Goal: Task Accomplishment & Management: Use online tool/utility

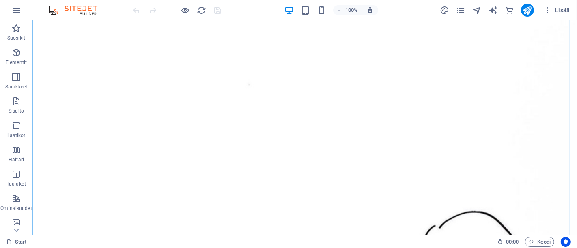
scroll to position [270, 0]
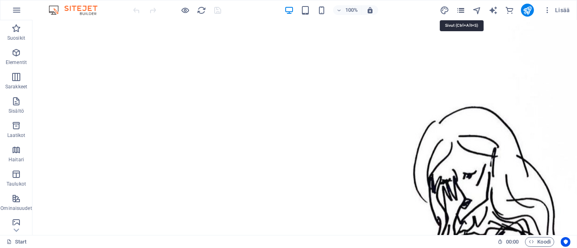
click at [462, 10] on icon "pages" at bounding box center [460, 10] width 9 height 9
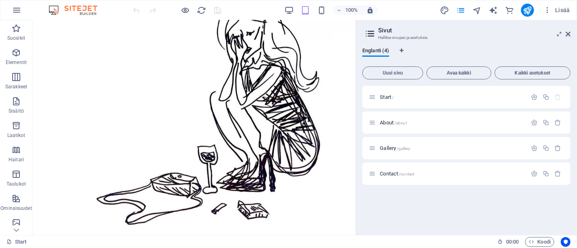
scroll to position [267, 0]
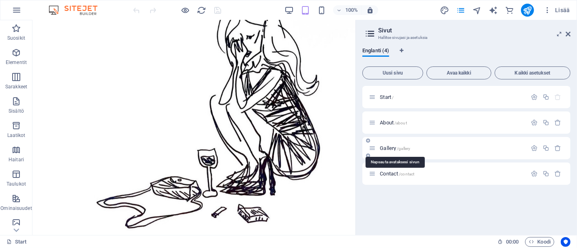
click at [394, 149] on span "Gallery /gallery" at bounding box center [395, 148] width 30 height 6
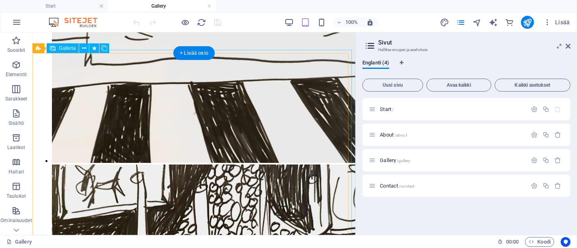
scroll to position [451, 0]
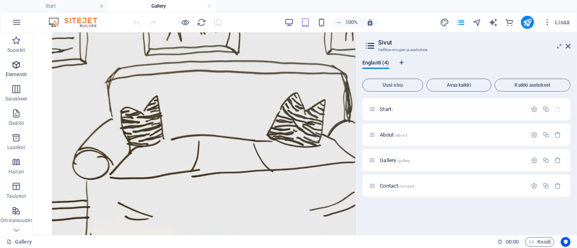
click at [13, 69] on icon "button" at bounding box center [16, 65] width 10 height 10
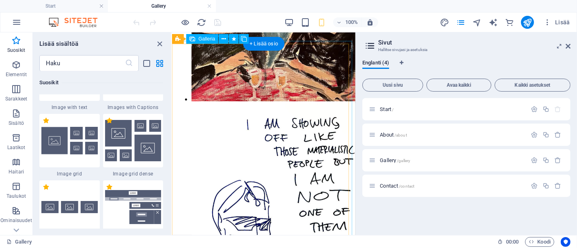
scroll to position [1163, 0]
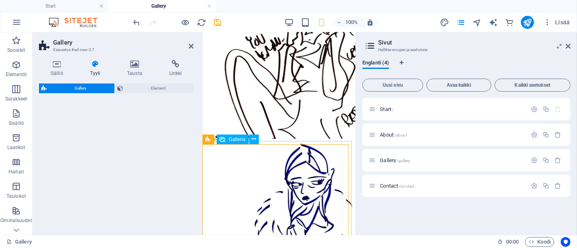
select select "rem"
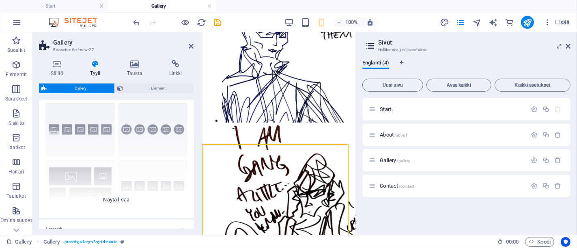
scroll to position [0, 0]
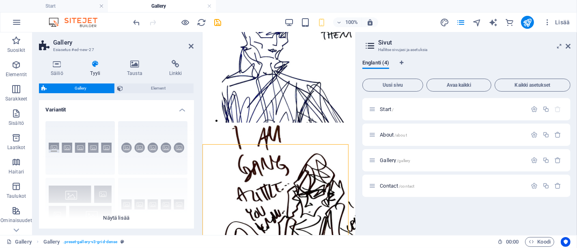
click at [116, 216] on div "Captions Circle Collage Default Grid Grid shifted" at bounding box center [116, 176] width 155 height 122
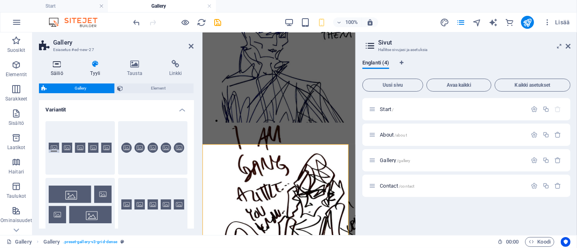
click at [64, 69] on h4 "Säiliö" at bounding box center [58, 68] width 39 height 17
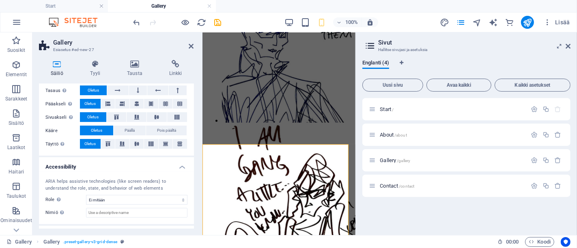
scroll to position [168, 0]
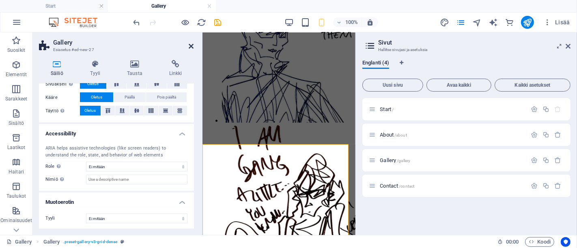
click at [192, 45] on icon at bounding box center [191, 46] width 5 height 6
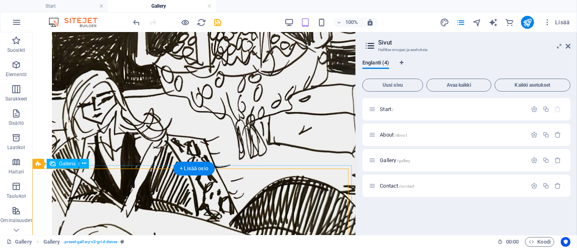
select select "4"
select select "px"
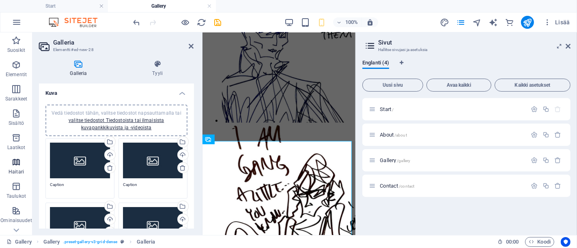
scroll to position [90, 0]
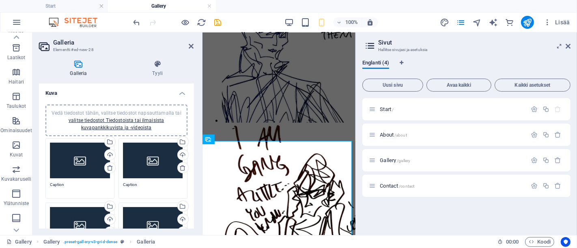
click at [71, 159] on div "Vedä tiedostot tähän, valitse tiedostot napsauttamalla tai valitse tiedostot Ti…" at bounding box center [80, 161] width 60 height 36
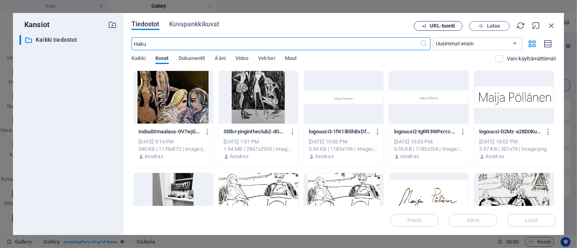
scroll to position [293, 0]
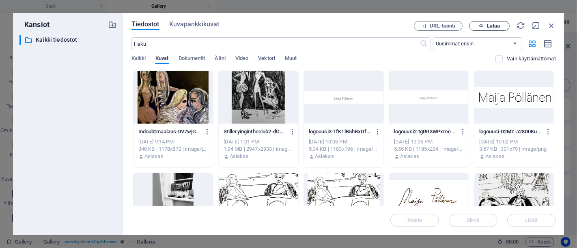
click at [491, 26] on span "Lataa" at bounding box center [493, 26] width 13 height 5
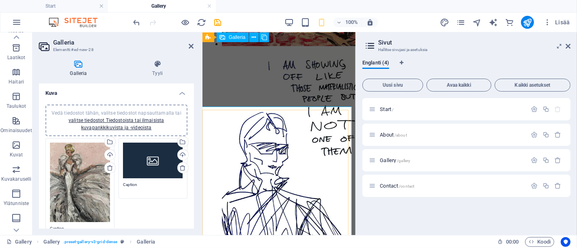
scroll to position [1021, 0]
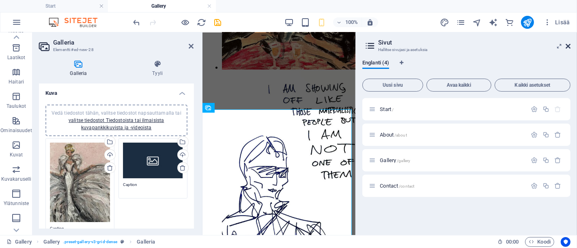
click at [570, 45] on icon at bounding box center [568, 46] width 5 height 6
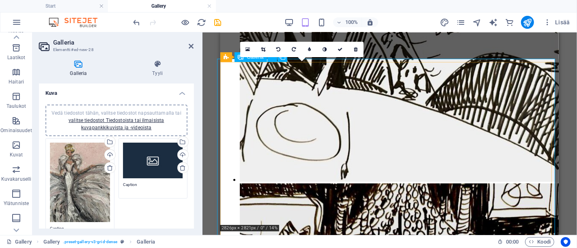
scroll to position [970, 0]
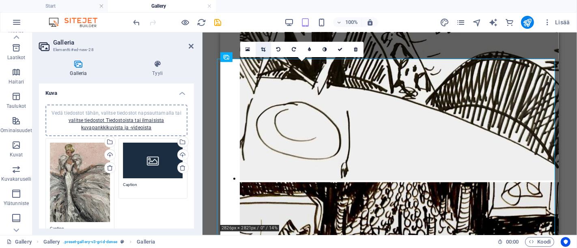
click at [261, 50] on icon at bounding box center [263, 49] width 4 height 5
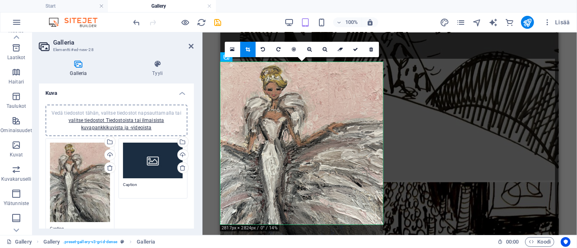
click at [330, 125] on div at bounding box center [301, 170] width 163 height 217
click at [332, 123] on div at bounding box center [301, 170] width 163 height 217
click at [355, 44] on link at bounding box center [355, 49] width 15 height 15
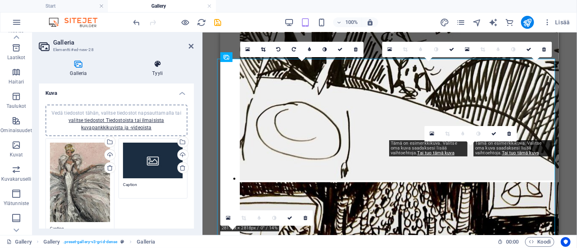
click at [157, 67] on icon at bounding box center [157, 64] width 73 height 8
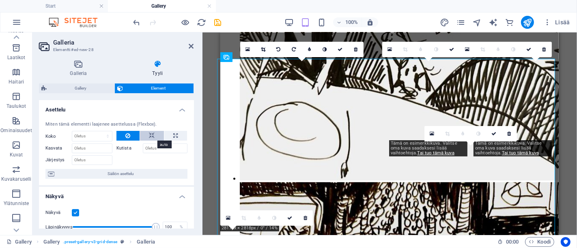
click at [150, 134] on icon at bounding box center [152, 136] width 6 height 10
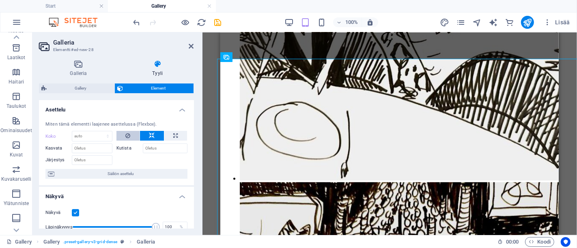
click at [123, 135] on button at bounding box center [127, 136] width 23 height 10
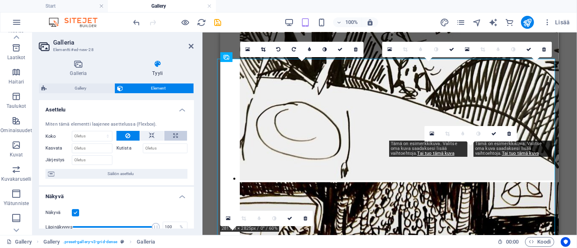
click at [174, 134] on icon at bounding box center [175, 136] width 4 height 10
type input "100"
select select "%"
click at [125, 133] on icon at bounding box center [127, 136] width 5 height 10
select select "DISABLED_OPTION_VALUE"
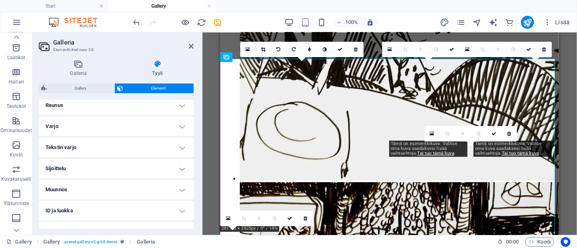
scroll to position [213, 0]
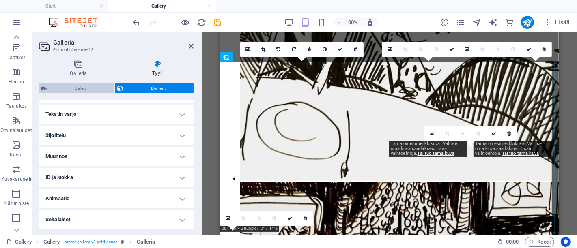
click at [75, 90] on span "Gallery" at bounding box center [80, 89] width 63 height 10
select select "rem"
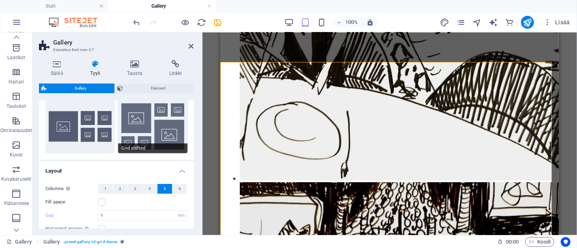
scroll to position [180, 0]
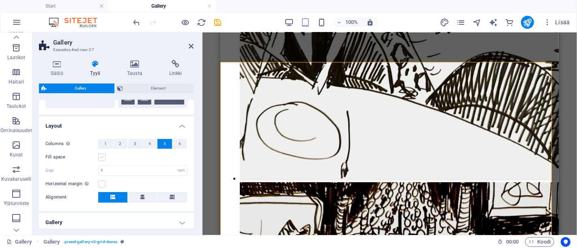
click at [101, 157] on label at bounding box center [101, 157] width 7 height 7
click at [0, 0] on input "Fill space" at bounding box center [0, 0] width 0 height 0
click at [101, 157] on label at bounding box center [101, 157] width 7 height 7
click at [0, 0] on input "Fill space" at bounding box center [0, 0] width 0 height 0
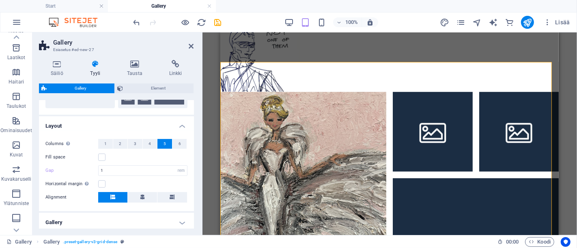
scroll to position [236, 0]
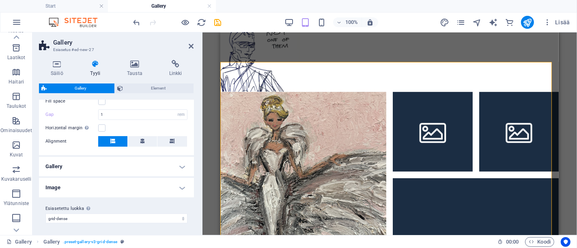
click at [103, 170] on h4 "Gallery" at bounding box center [116, 166] width 155 height 19
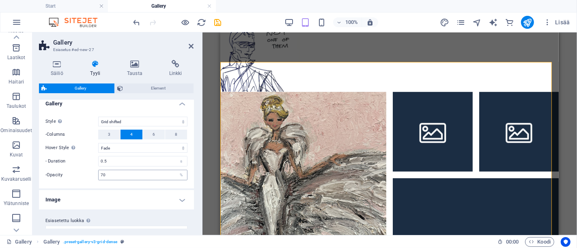
scroll to position [311, 0]
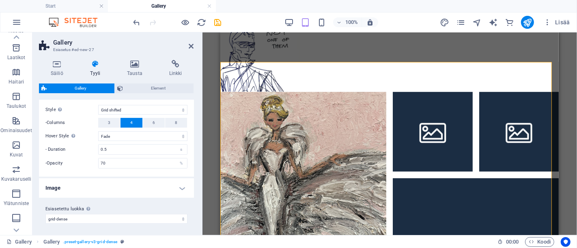
click at [102, 188] on h4 "Image" at bounding box center [116, 188] width 155 height 19
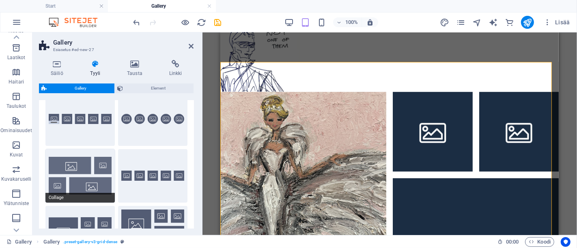
scroll to position [0, 0]
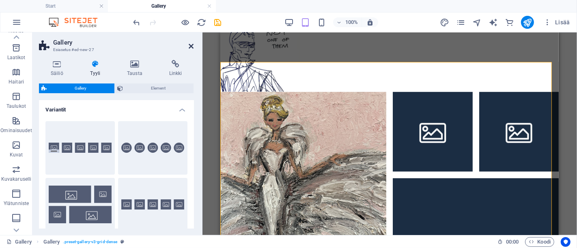
click at [192, 45] on icon at bounding box center [191, 46] width 5 height 6
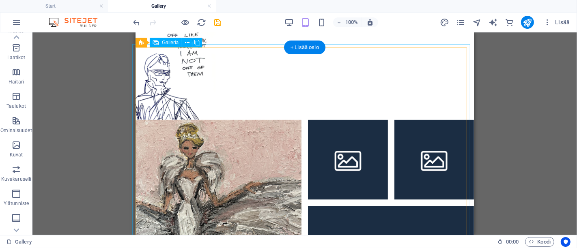
scroll to position [992, 0]
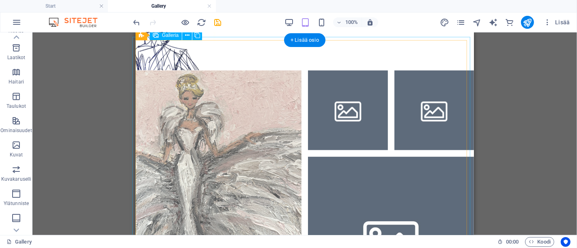
click at [224, 123] on li at bounding box center [218, 153] width 166 height 166
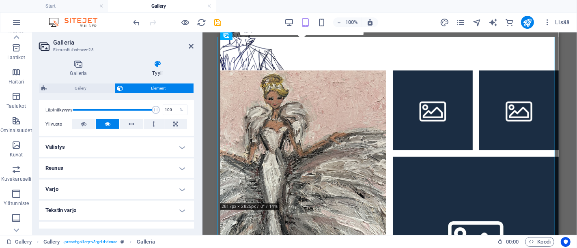
scroll to position [135, 0]
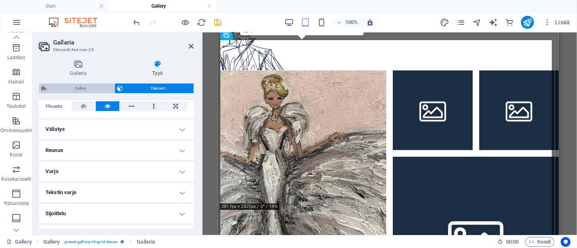
click at [88, 87] on span "Gallery" at bounding box center [80, 89] width 63 height 10
select select "rem"
select select "grid-dense"
select select "fade"
select select "px"
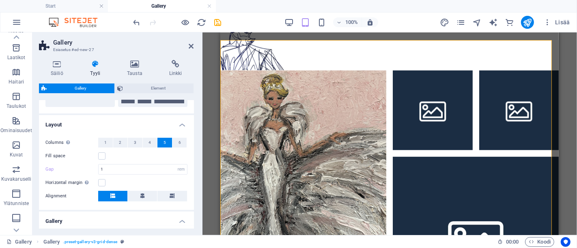
scroll to position [180, 0]
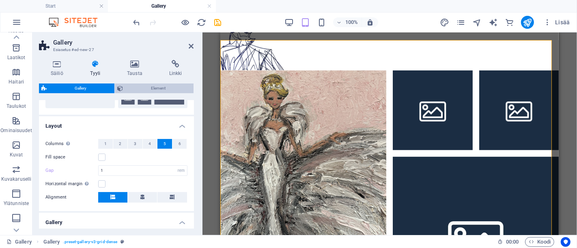
click at [141, 89] on span "Element" at bounding box center [158, 89] width 66 height 10
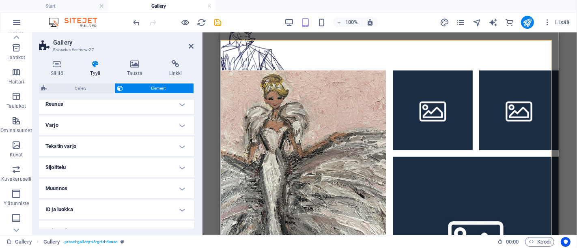
scroll to position [127, 0]
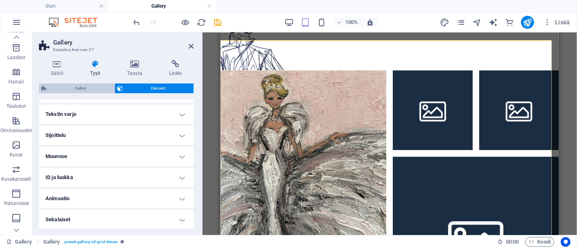
click at [101, 87] on span "Gallery" at bounding box center [80, 89] width 63 height 10
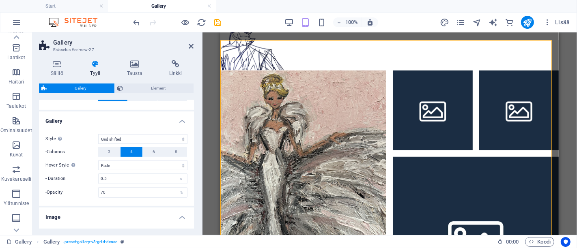
scroll to position [270, 0]
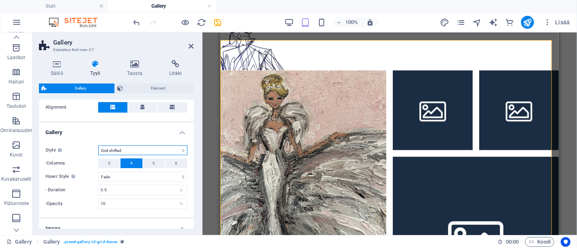
click at [129, 146] on select "Default Grid Grid reverse Grid shifted Collage" at bounding box center [142, 151] width 89 height 10
click at [127, 148] on select "Default Grid Grid reverse Grid shifted Collage" at bounding box center [142, 151] width 89 height 10
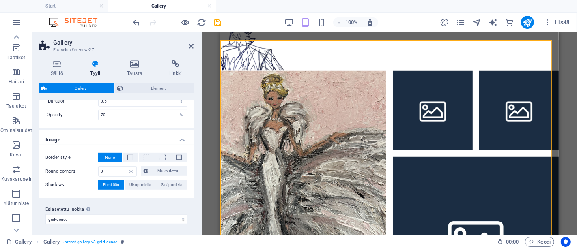
scroll to position [269, 0]
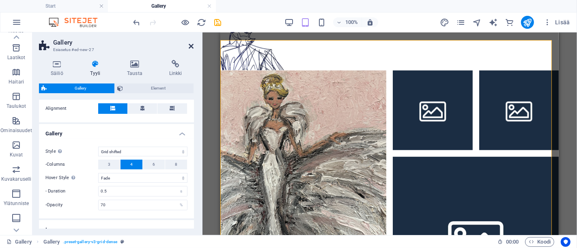
click at [192, 43] on icon at bounding box center [191, 46] width 5 height 6
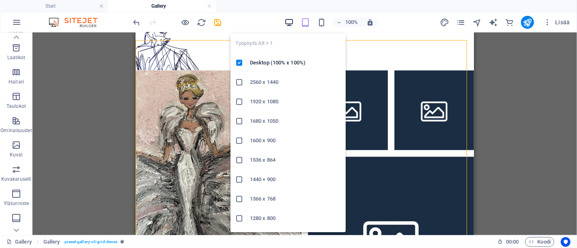
click at [287, 20] on icon "button" at bounding box center [288, 22] width 9 height 9
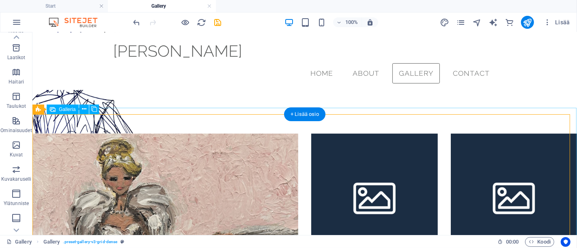
scroll to position [1509, 0]
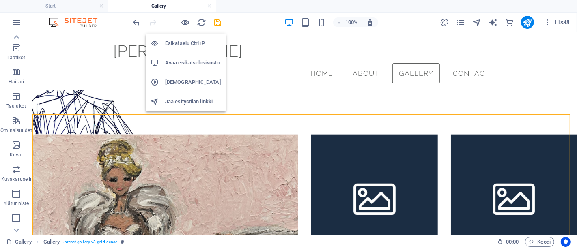
click at [183, 21] on icon "button" at bounding box center [185, 22] width 9 height 9
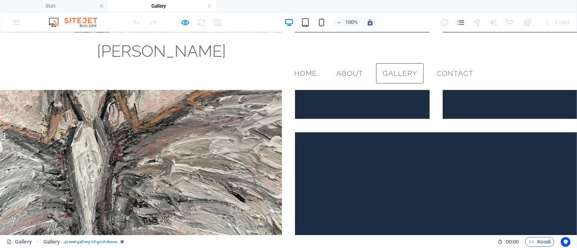
scroll to position [1718, 0]
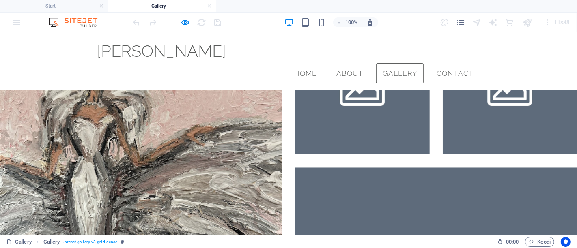
click at [142, 126] on img at bounding box center [141, 160] width 282 height 283
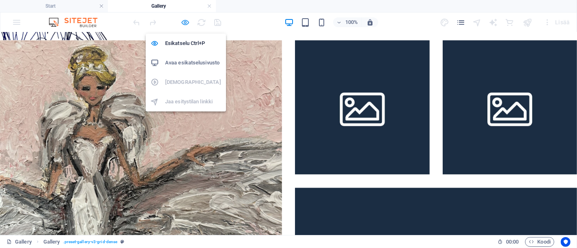
click at [185, 22] on icon "button" at bounding box center [185, 22] width 9 height 9
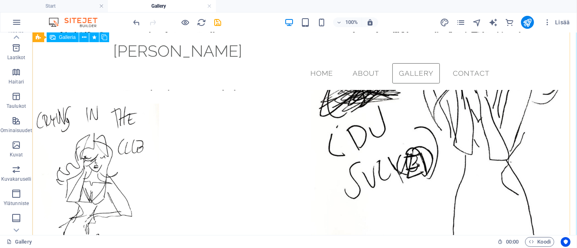
scroll to position [586, 0]
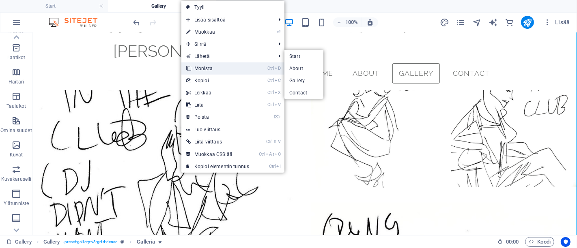
click at [231, 70] on link "Ctrl D Monista" at bounding box center [217, 68] width 73 height 12
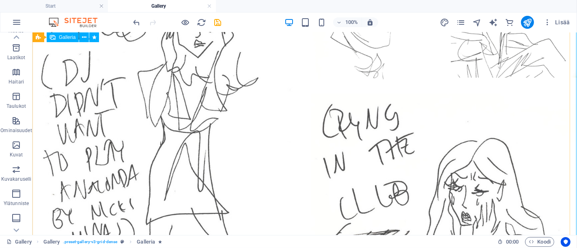
scroll to position [1226, 0]
click at [174, 114] on li at bounding box center [165, 86] width 266 height 329
select select "px"
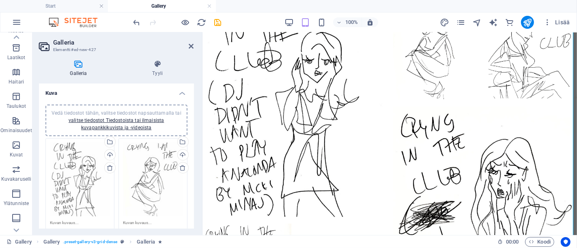
click at [76, 170] on div "Vedä tiedostot tähän, valitse tiedostot napsauttamalla tai valitse tiedostot Ti…" at bounding box center [80, 180] width 60 height 74
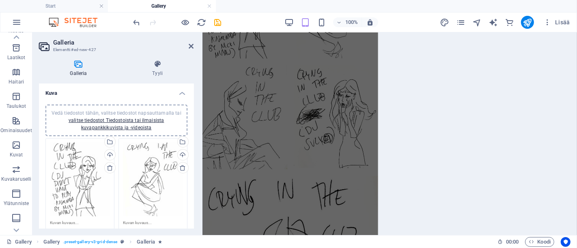
click at [76, 170] on body "[DOMAIN_NAME] Start Gallery Suosikit Elementit Sarakkeet Sisältö Laatikot Haita…" at bounding box center [288, 124] width 577 height 248
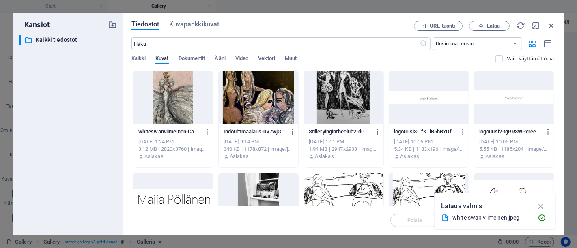
click at [168, 88] on div at bounding box center [174, 97] width 80 height 53
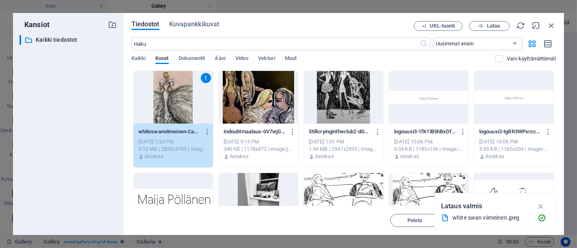
click at [168, 88] on div "1" at bounding box center [174, 97] width 80 height 53
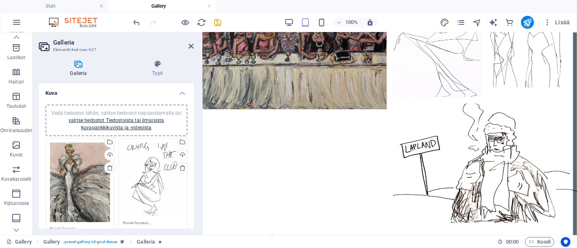
scroll to position [817, 0]
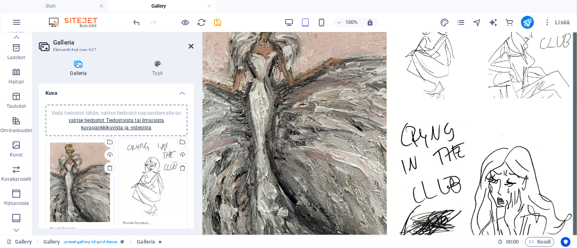
click at [192, 45] on icon at bounding box center [191, 46] width 5 height 6
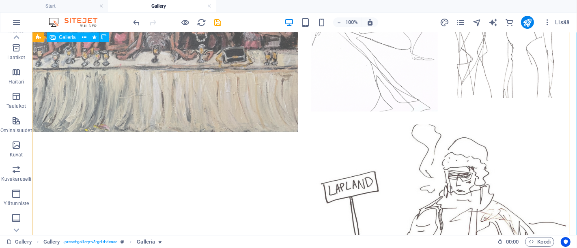
scroll to position [1960, 0]
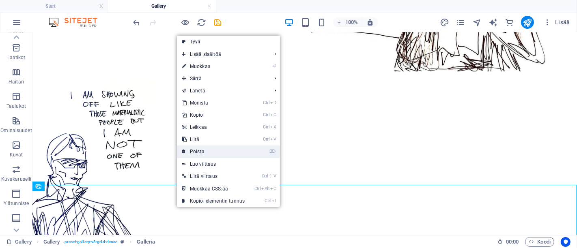
click at [214, 156] on link "⌦ Poista" at bounding box center [213, 152] width 73 height 12
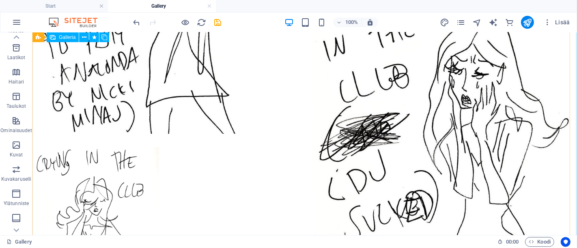
scroll to position [1013, 0]
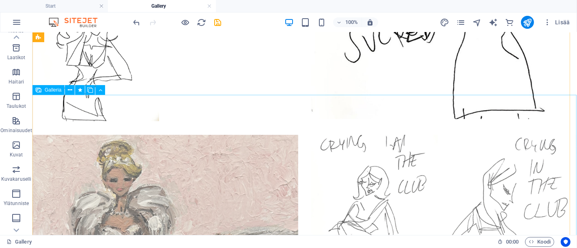
click at [354, 147] on li at bounding box center [374, 220] width 127 height 171
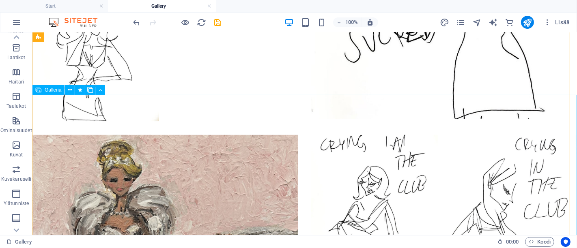
select select "px"
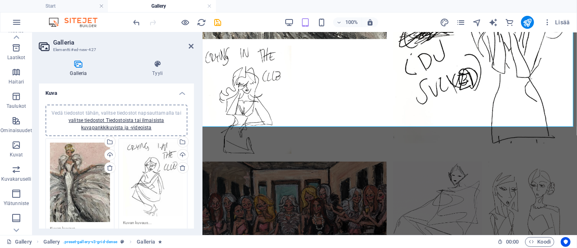
click at [140, 174] on div "Vedä tiedostot tähän, valitse tiedostot napsauttamalla tai valitse tiedostot Ti…" at bounding box center [153, 180] width 60 height 74
click at [140, 174] on body "[DOMAIN_NAME] Start Gallery Suosikit Elementit Sarakkeet Sisältö Laatikot Haita…" at bounding box center [288, 124] width 577 height 248
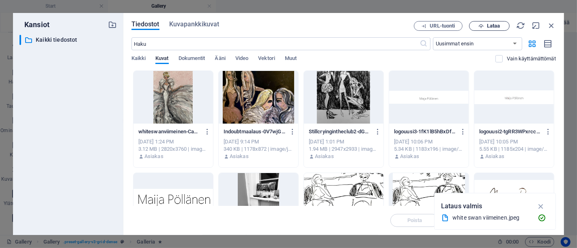
click at [489, 27] on span "Lataa" at bounding box center [493, 26] width 13 height 5
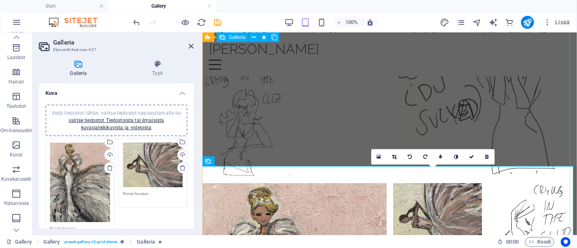
scroll to position [607, 0]
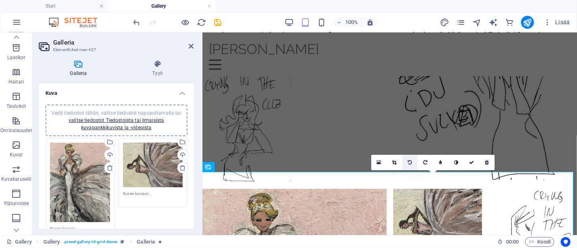
click at [413, 162] on link at bounding box center [409, 162] width 15 height 15
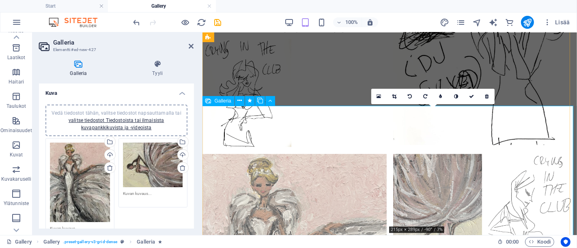
scroll to position [698, 0]
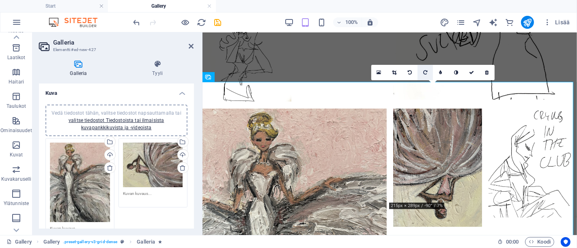
click at [428, 72] on link at bounding box center [425, 72] width 15 height 15
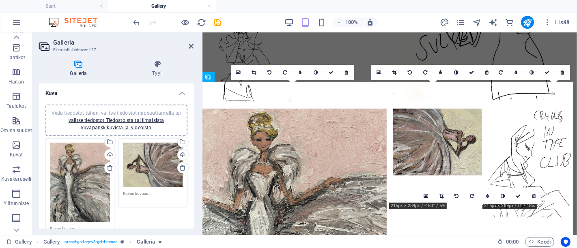
click at [428, 72] on link at bounding box center [425, 72] width 15 height 15
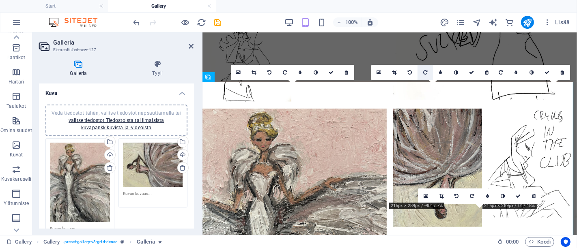
click at [428, 72] on link at bounding box center [425, 72] width 15 height 15
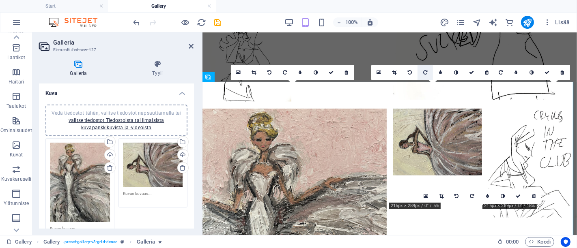
click at [428, 72] on link at bounding box center [425, 72] width 15 height 15
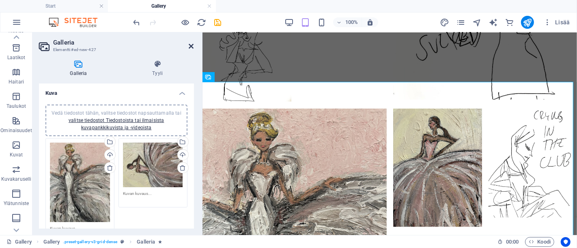
click at [192, 47] on icon at bounding box center [191, 46] width 5 height 6
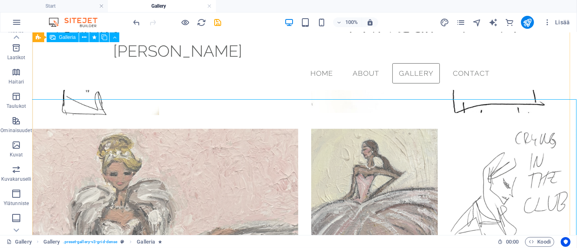
scroll to position [968, 0]
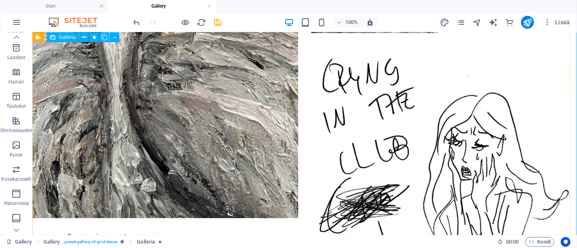
click at [447, 110] on li at bounding box center [444, 217] width 266 height 339
select select "px"
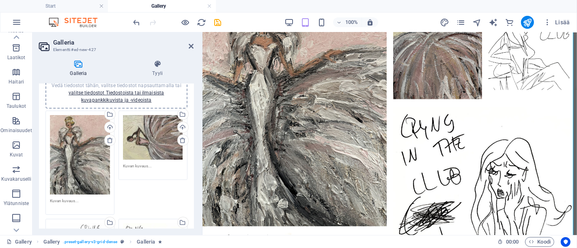
scroll to position [135, 0]
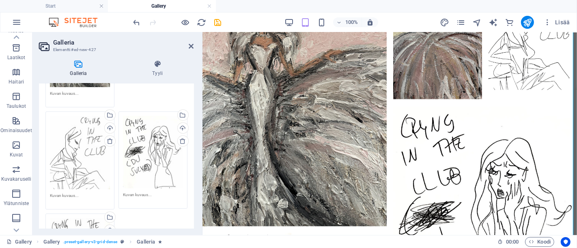
click at [146, 150] on div "Vedä tiedostot tähän, valitse tiedostot napsauttamalla tai valitse tiedostot Ti…" at bounding box center [153, 152] width 60 height 73
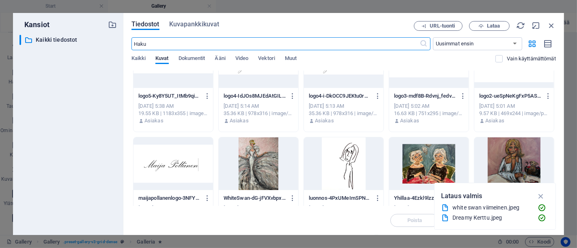
scroll to position [743, 0]
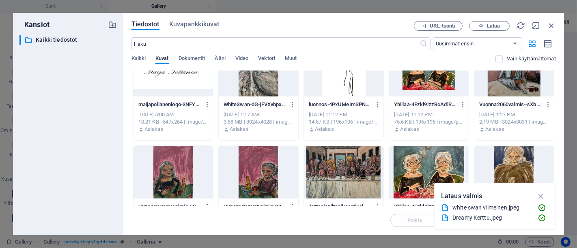
click at [349, 163] on div at bounding box center [344, 172] width 80 height 53
click at [343, 167] on div at bounding box center [344, 172] width 80 height 53
click at [343, 167] on div "1" at bounding box center [344, 172] width 80 height 53
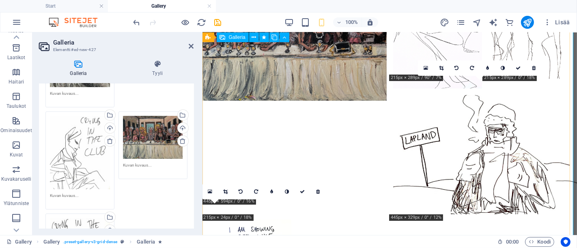
scroll to position [826, 0]
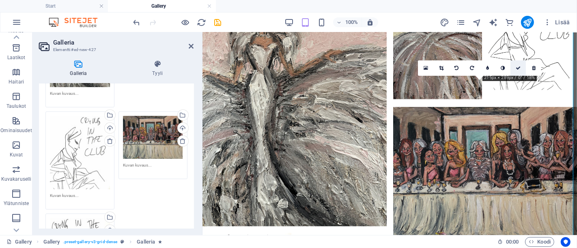
click at [515, 69] on link at bounding box center [518, 67] width 15 height 15
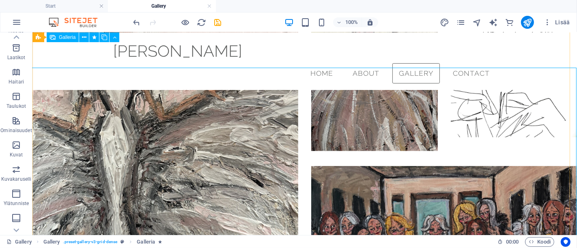
scroll to position [1013, 0]
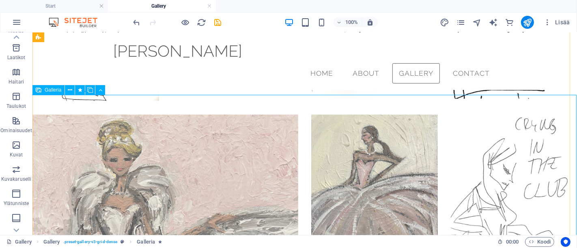
click at [513, 136] on li at bounding box center [513, 199] width 127 height 171
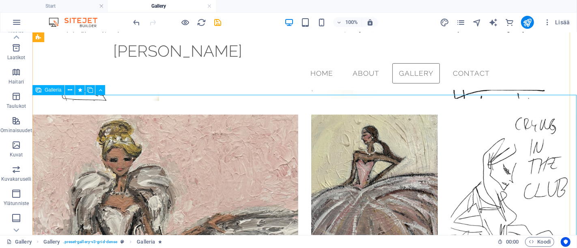
select select "px"
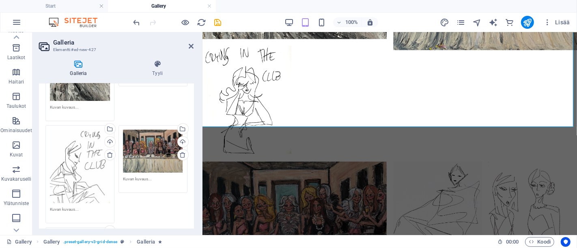
scroll to position [135, 0]
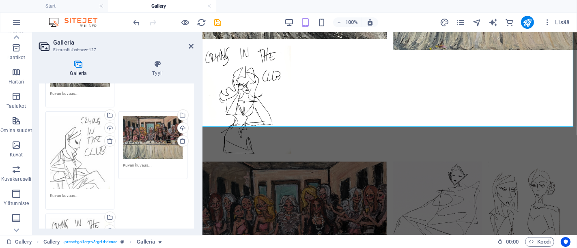
click at [94, 147] on div "Vedä tiedostot tähän, valitse tiedostot napsauttamalla tai valitse tiedostot Ti…" at bounding box center [80, 152] width 60 height 73
click at [94, 147] on body "[DOMAIN_NAME] Start Gallery Suosikit Elementit Sarakkeet Sisältö Laatikot Haita…" at bounding box center [288, 124] width 577 height 248
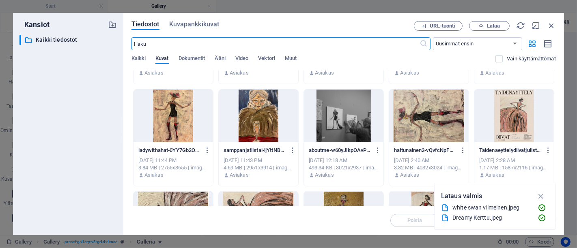
scroll to position [1037, 0]
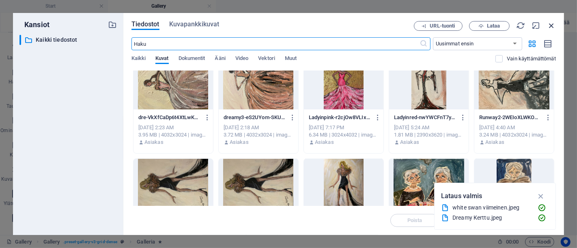
click at [552, 26] on icon "button" at bounding box center [551, 25] width 9 height 9
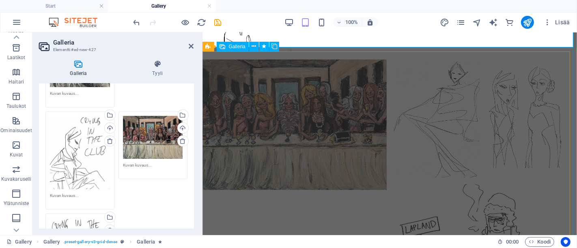
scroll to position [1127, 0]
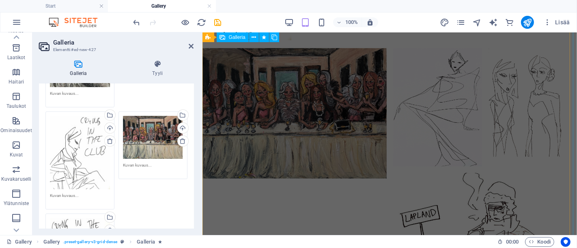
click at [452, 134] on div at bounding box center [389, 228] width 381 height 367
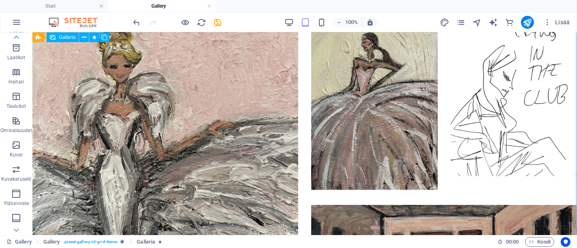
scroll to position [1761, 0]
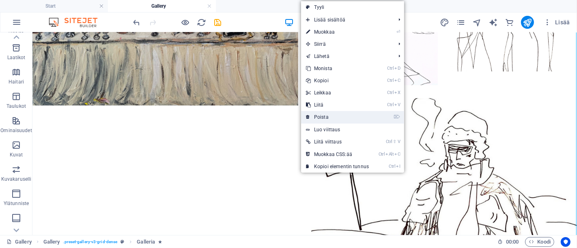
click at [328, 120] on link "⌦ Poista" at bounding box center [337, 117] width 73 height 12
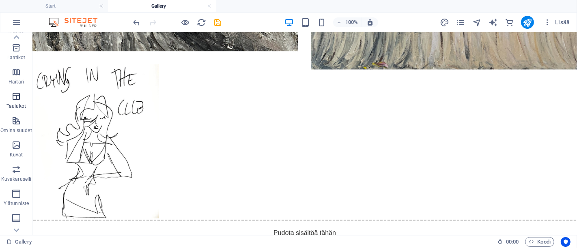
scroll to position [0, 0]
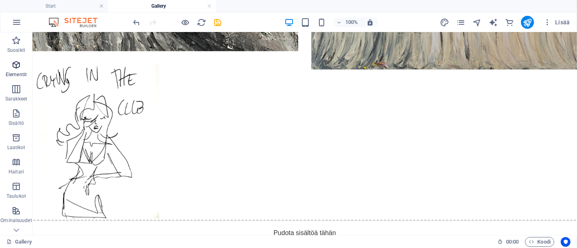
click at [14, 61] on icon "button" at bounding box center [16, 65] width 10 height 10
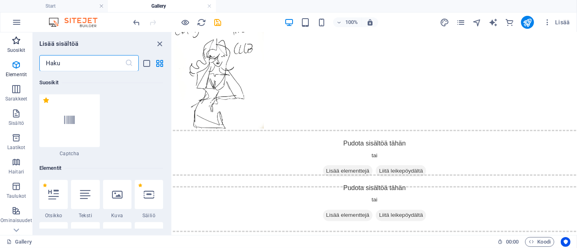
scroll to position [419, 0]
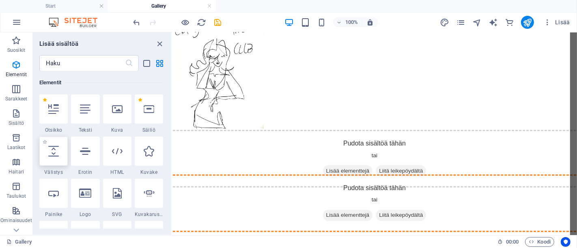
select select "px"
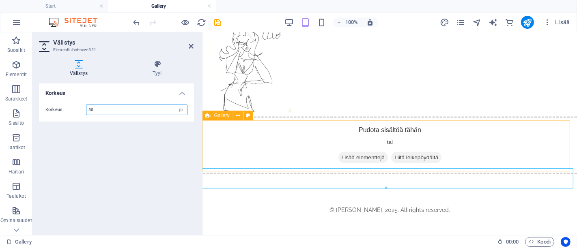
scroll to position [1024, 0]
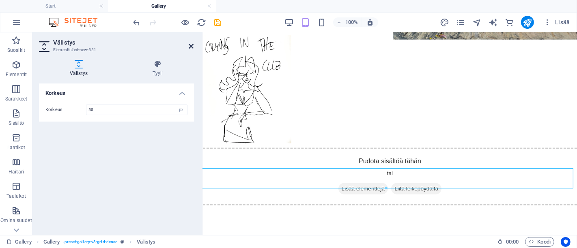
click at [189, 45] on icon at bounding box center [191, 46] width 5 height 6
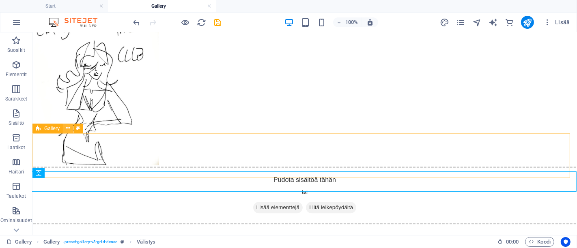
click at [66, 129] on icon at bounding box center [68, 128] width 4 height 9
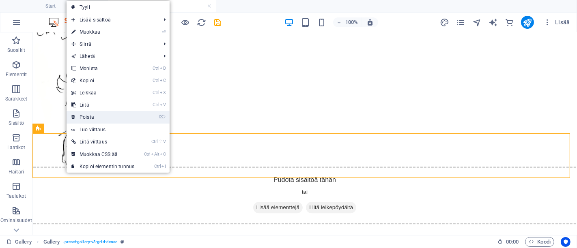
click at [101, 117] on link "⌦ Poista" at bounding box center [103, 117] width 73 height 12
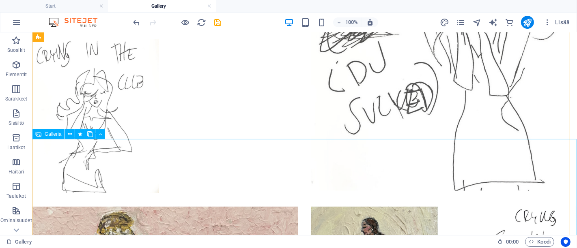
scroll to position [1054, 0]
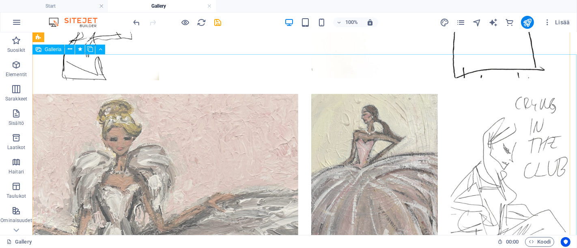
click at [515, 128] on li at bounding box center [513, 179] width 127 height 171
select select "px"
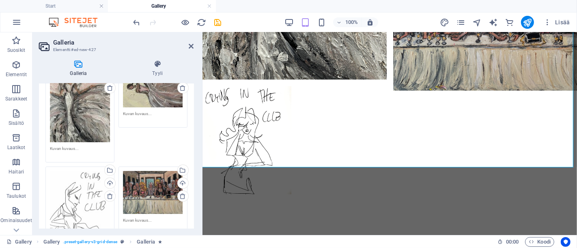
scroll to position [135, 0]
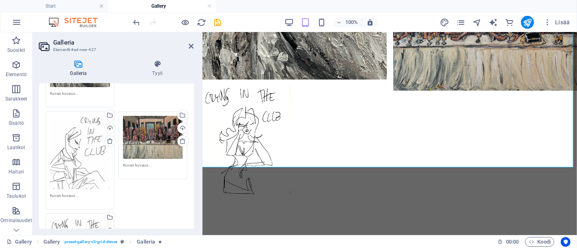
click at [82, 155] on div "Vedä tiedostot tähän, valitse tiedostot napsauttamalla tai valitse tiedostot Ti…" at bounding box center [80, 152] width 60 height 73
click at [82, 155] on body "[DOMAIN_NAME] Start Gallery Suosikit Elementit Sarakkeet Sisältö Laatikot Haita…" at bounding box center [288, 124] width 577 height 248
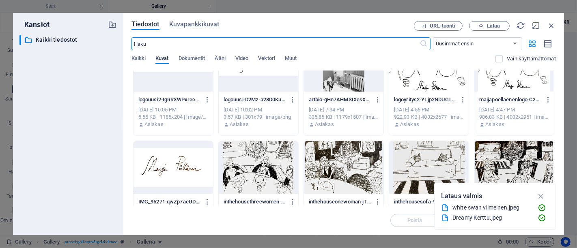
scroll to position [225, 0]
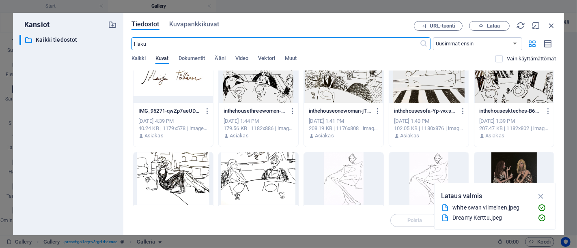
click at [346, 169] on div at bounding box center [344, 179] width 80 height 53
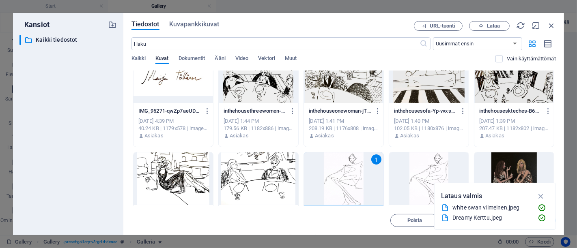
drag, startPoint x: 346, startPoint y: 169, endPoint x: 144, endPoint y: 136, distance: 203.9
click at [346, 169] on div "1" at bounding box center [344, 179] width 80 height 53
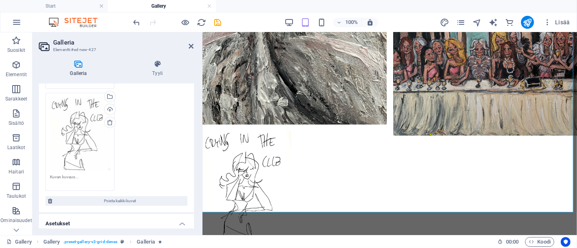
scroll to position [270, 0]
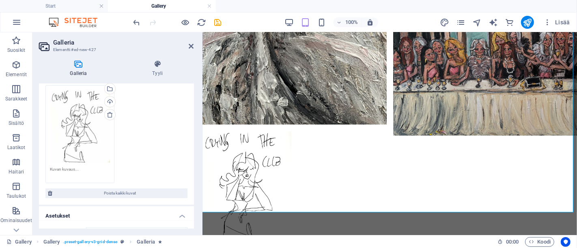
click at [75, 121] on div "Vedä tiedostot tähän, valitse tiedostot napsauttamalla tai valitse tiedostot Ti…" at bounding box center [80, 126] width 60 height 73
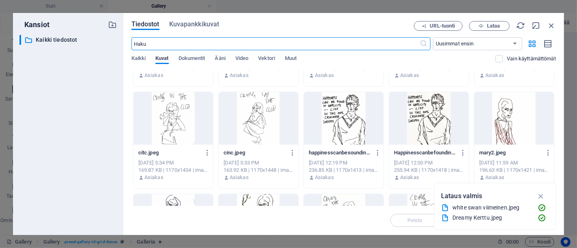
scroll to position [2692, 0]
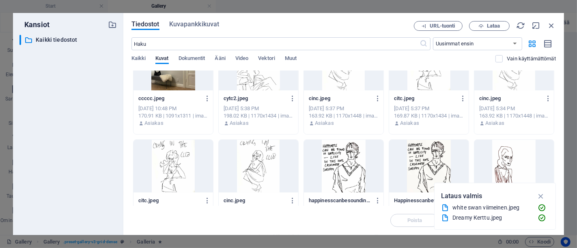
drag, startPoint x: 357, startPoint y: 159, endPoint x: 155, endPoint y: 126, distance: 204.7
click at [357, 159] on div at bounding box center [344, 166] width 80 height 53
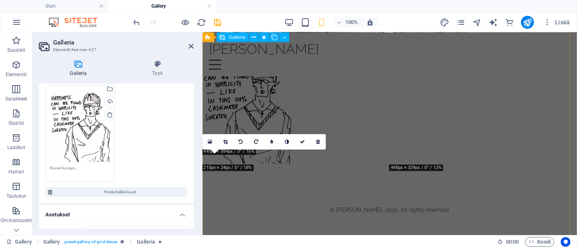
scroll to position [876, 0]
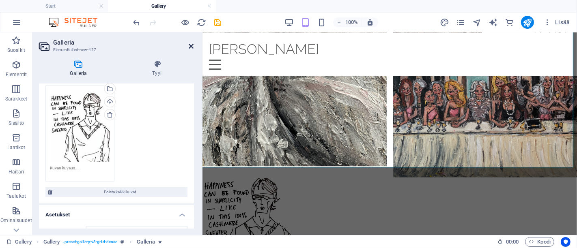
click at [194, 45] on icon at bounding box center [191, 46] width 5 height 6
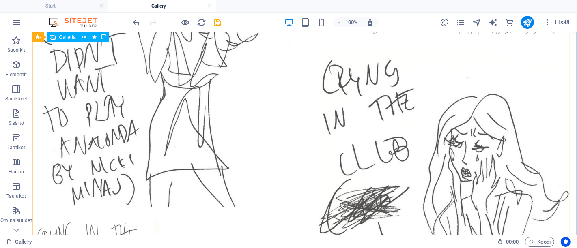
scroll to position [812, 0]
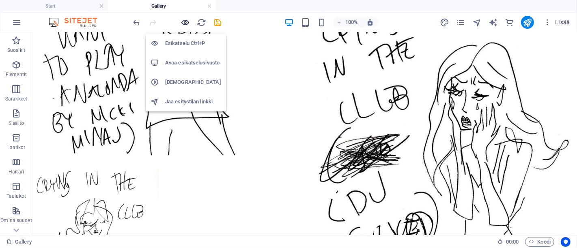
click at [190, 21] on span "button" at bounding box center [186, 22] width 10 height 9
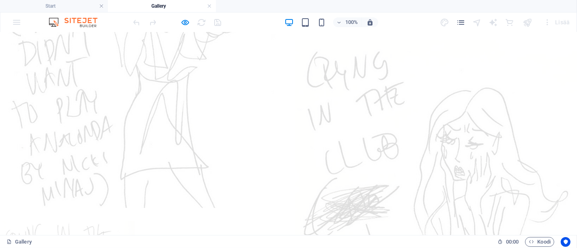
scroll to position [844, 0]
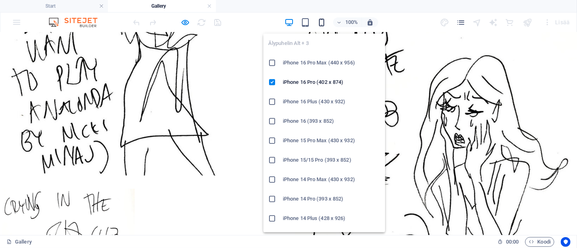
click at [321, 22] on icon "button" at bounding box center [321, 22] width 9 height 9
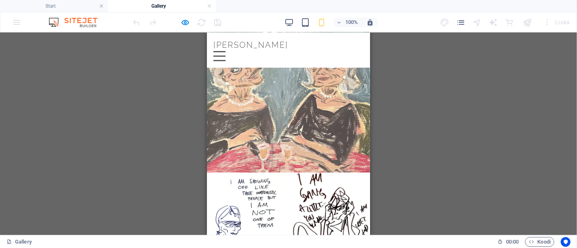
scroll to position [0, 0]
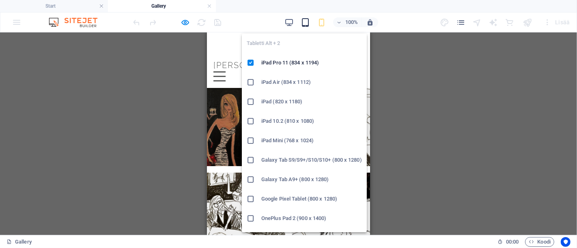
click at [310, 24] on icon "button" at bounding box center [305, 22] width 9 height 9
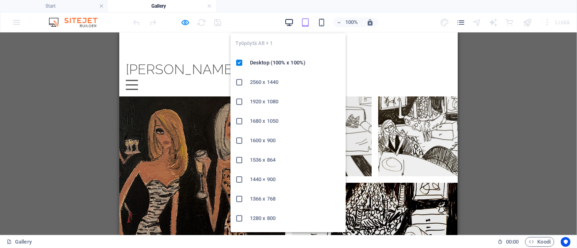
click at [288, 23] on icon "button" at bounding box center [288, 22] width 9 height 9
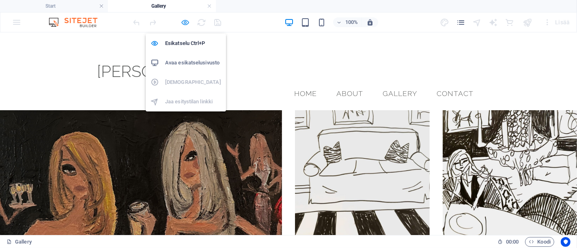
click at [185, 25] on icon "button" at bounding box center [185, 22] width 9 height 9
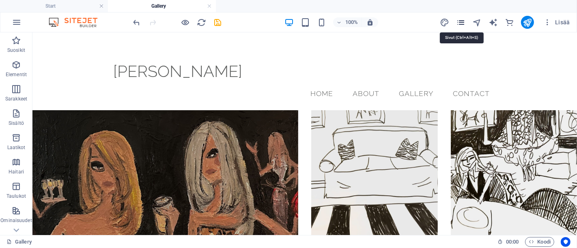
click at [460, 22] on icon "pages" at bounding box center [460, 22] width 9 height 9
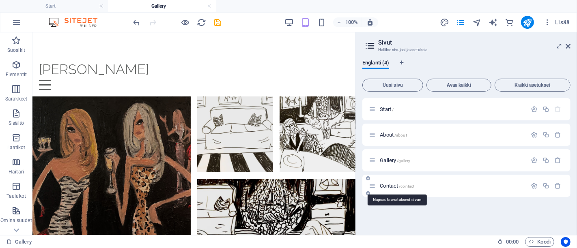
click at [389, 184] on span "Contact /contact" at bounding box center [397, 186] width 34 height 6
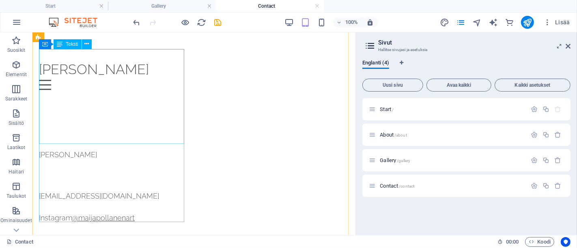
scroll to position [90, 0]
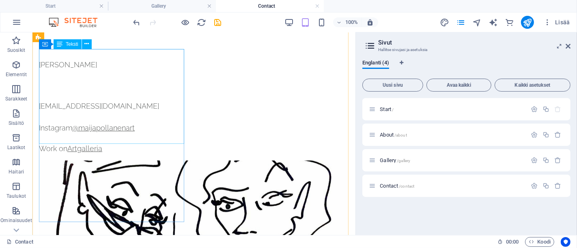
click at [54, 139] on div "[PERSON_NAME] [EMAIL_ADDRESS][DOMAIN_NAME] Instagram @maijapollanenart Work on …" at bounding box center [194, 106] width 310 height 95
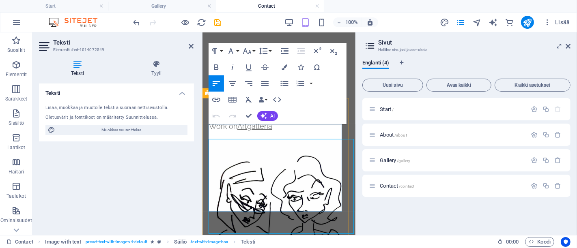
scroll to position [0, 0]
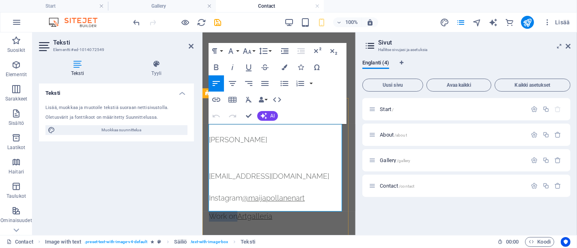
drag, startPoint x: 237, startPoint y: 205, endPoint x: 209, endPoint y: 202, distance: 29.0
click at [209, 212] on span "Work on" at bounding box center [223, 216] width 28 height 9
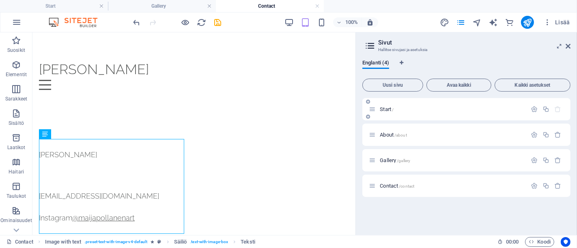
click at [385, 108] on span "Start /" at bounding box center [387, 109] width 14 height 6
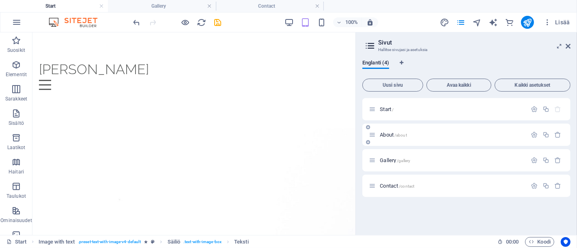
click at [389, 137] on span "About /about" at bounding box center [393, 135] width 27 height 6
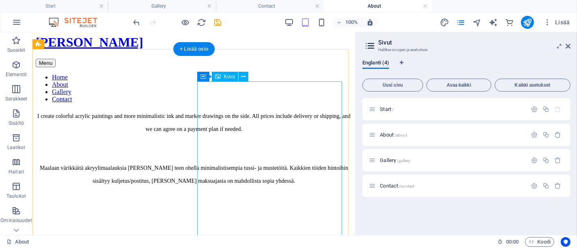
scroll to position [90, 0]
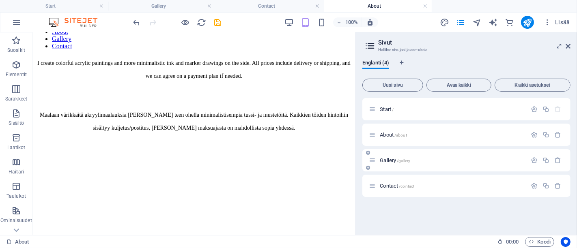
click at [386, 158] on span "Gallery /gallery" at bounding box center [395, 160] width 30 height 6
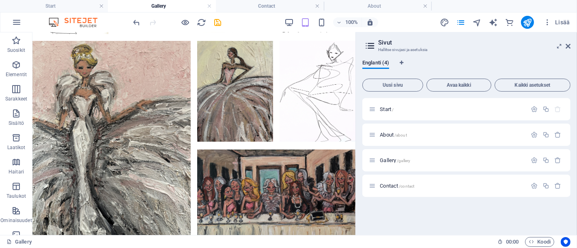
scroll to position [676, 0]
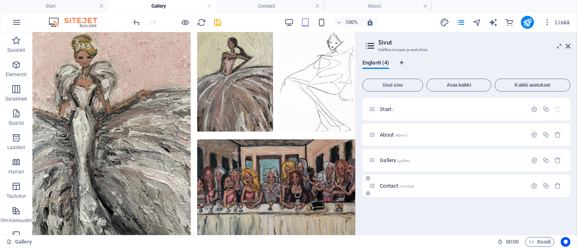
drag, startPoint x: 388, startPoint y: 185, endPoint x: 385, endPoint y: 181, distance: 5.0
click at [388, 185] on span "Contact /contact" at bounding box center [397, 186] width 34 height 6
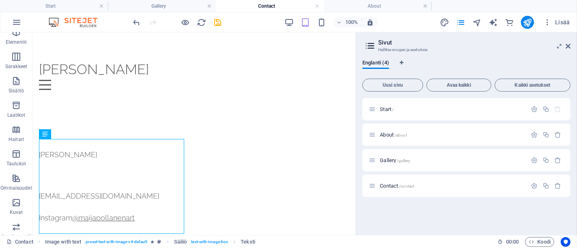
scroll to position [45, 0]
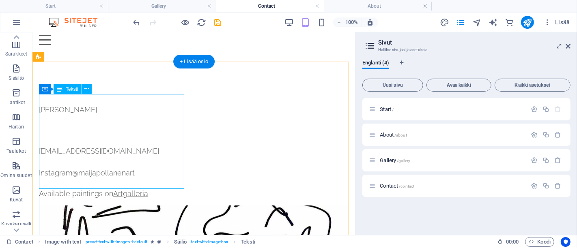
click at [106, 181] on div "[PERSON_NAME] [EMAIL_ADDRESS][DOMAIN_NAME] Instagram @maijapollanenart Availabl…" at bounding box center [194, 151] width 310 height 95
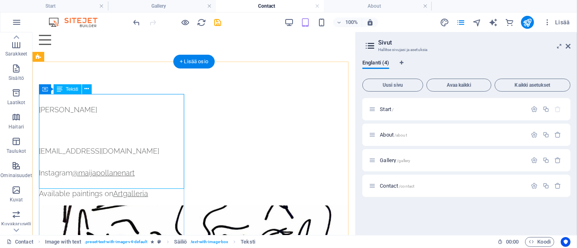
scroll to position [44, 0]
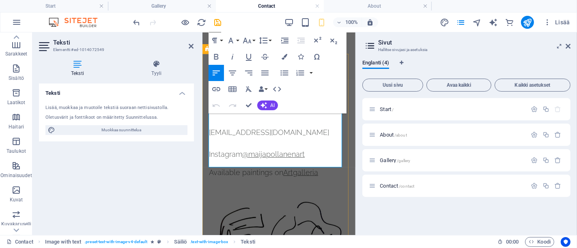
click at [271, 168] on span "Available paintings on Artgalleria" at bounding box center [263, 172] width 109 height 9
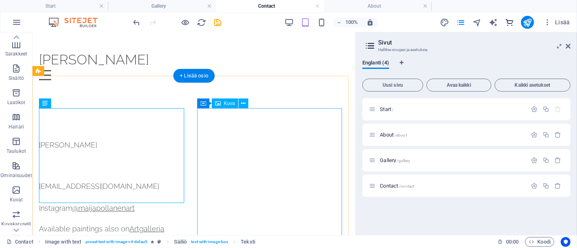
scroll to position [0, 0]
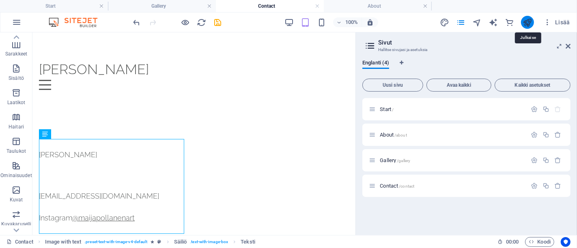
click at [528, 24] on icon "publish" at bounding box center [527, 22] width 9 height 9
